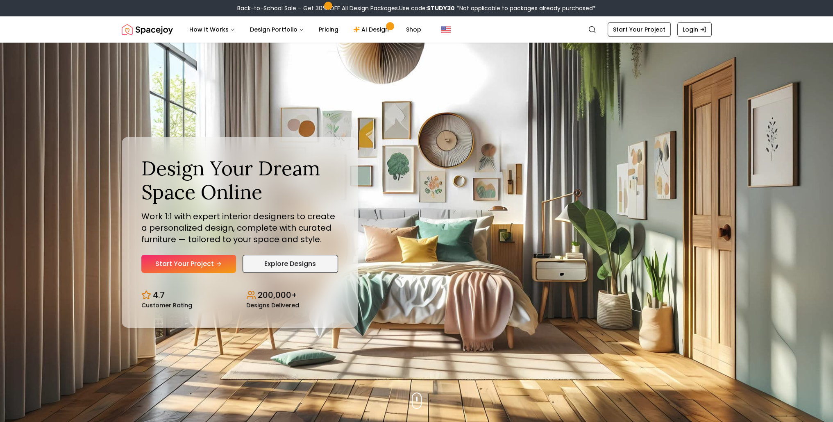
click at [306, 263] on link "Explore Designs" at bounding box center [289, 264] width 95 height 18
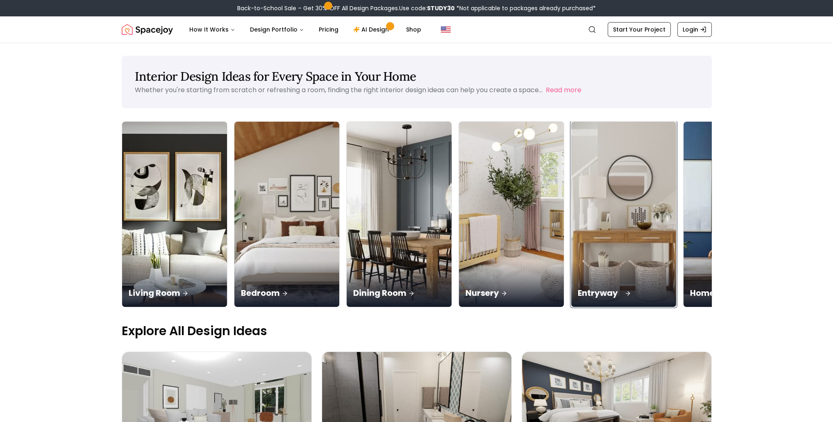
click at [571, 261] on div "Entryway" at bounding box center [623, 284] width 105 height 46
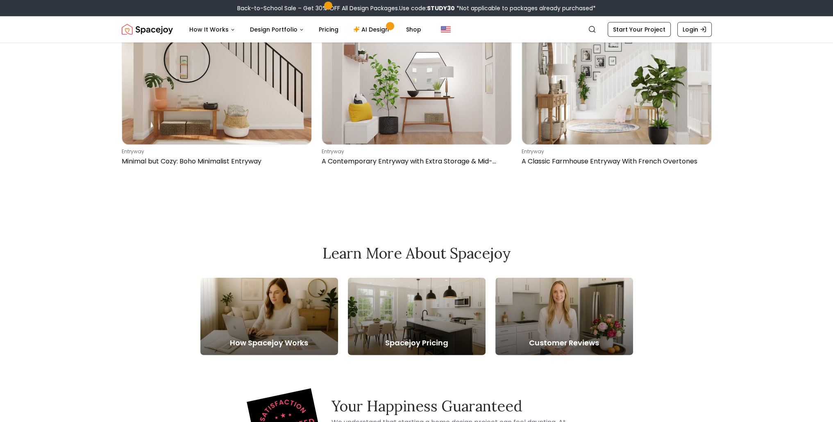
scroll to position [2662, 0]
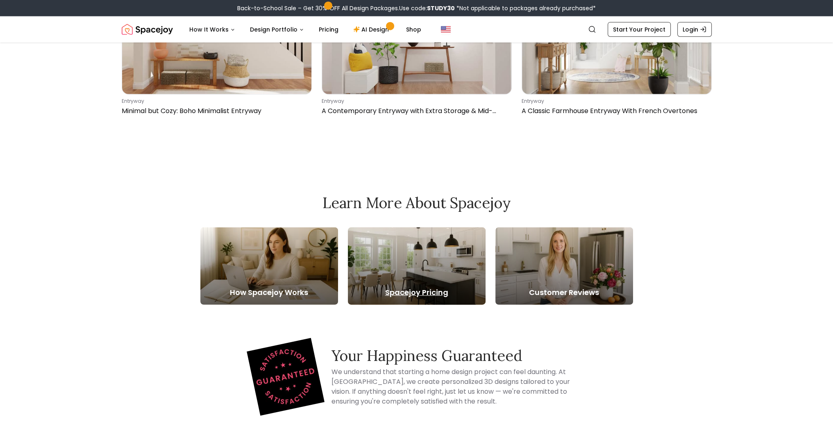
click at [429, 286] on div at bounding box center [417, 265] width 138 height 77
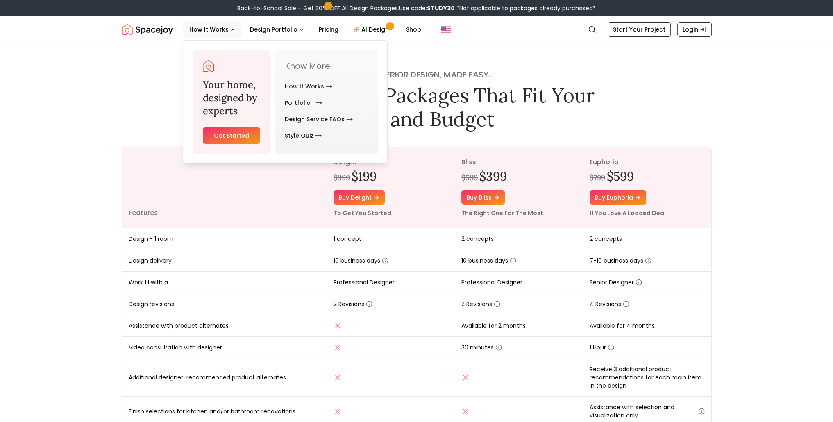
click at [304, 104] on link "Portfolio" at bounding box center [302, 103] width 34 height 16
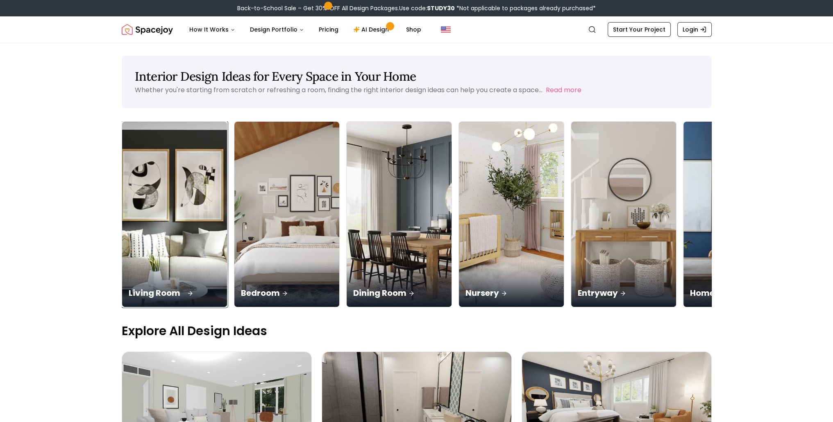
click at [165, 261] on div "Living Room" at bounding box center [174, 284] width 105 height 46
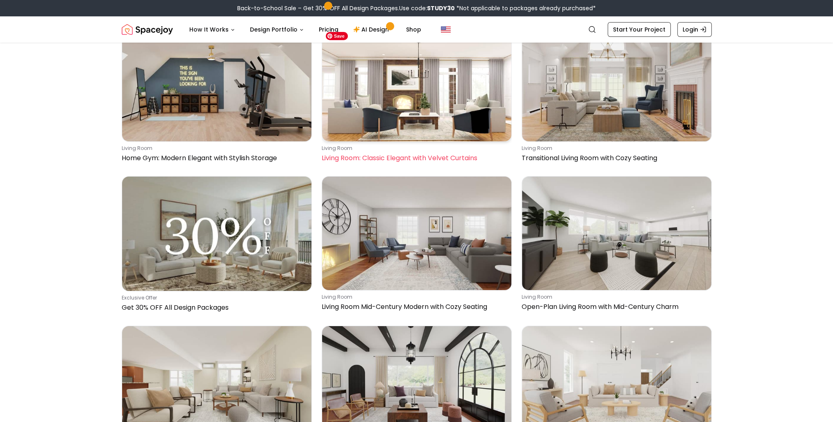
scroll to position [4014, 0]
